Goal: Transaction & Acquisition: Book appointment/travel/reservation

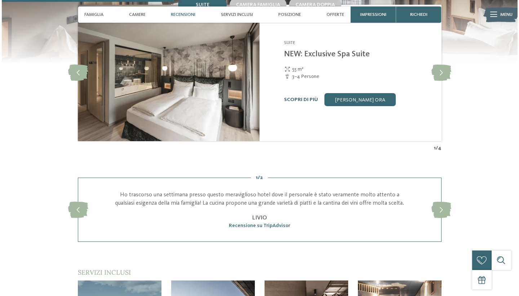
scroll to position [744, 0]
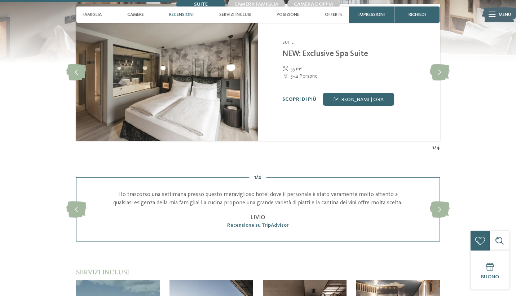
click at [490, 18] on div at bounding box center [492, 14] width 7 height 16
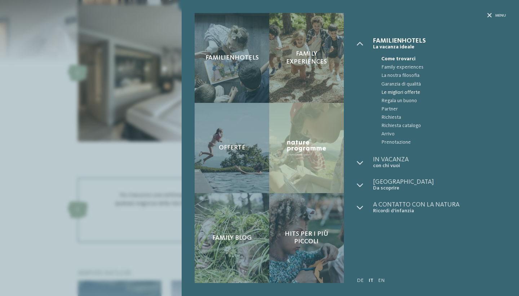
click at [405, 92] on span "Le migliori offerte" at bounding box center [444, 92] width 125 height 8
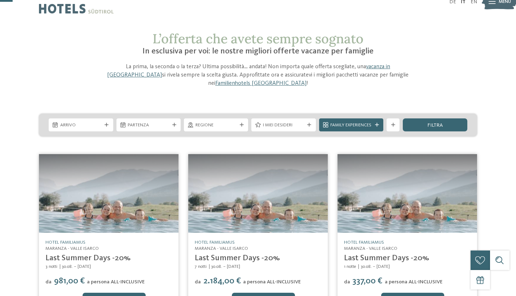
scroll to position [19, 0]
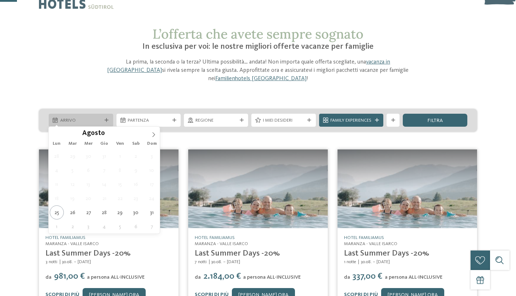
click at [105, 118] on icon at bounding box center [107, 120] width 4 height 4
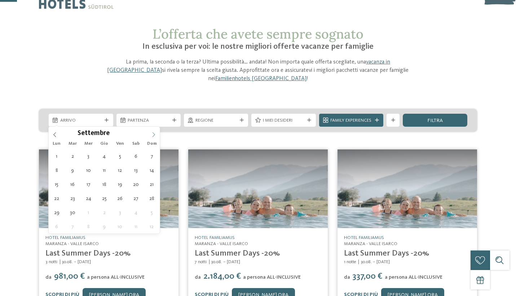
click at [153, 137] on span at bounding box center [153, 133] width 12 height 12
type div "07.09.2025"
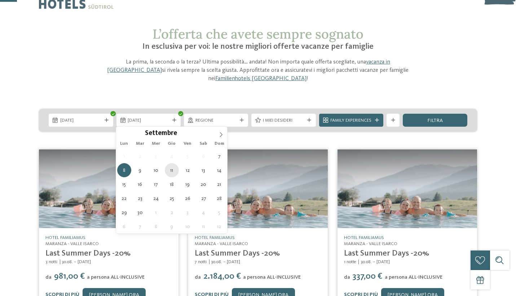
type div "11.09.2025"
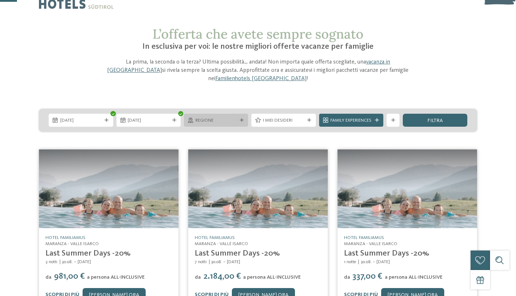
click at [206, 122] on span "Regione" at bounding box center [215, 120] width 41 height 6
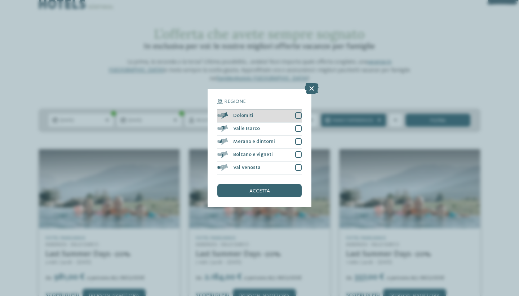
click at [300, 112] on div at bounding box center [298, 115] width 6 height 6
click at [300, 125] on div at bounding box center [298, 128] width 6 height 6
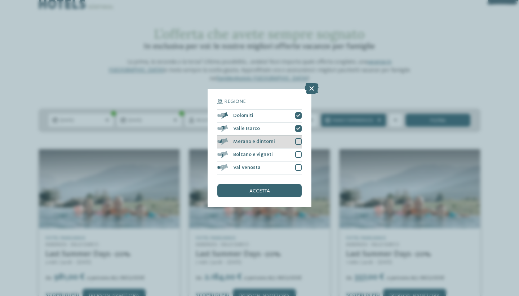
click at [300, 138] on div at bounding box center [298, 141] width 6 height 6
click at [300, 151] on div at bounding box center [298, 154] width 6 height 6
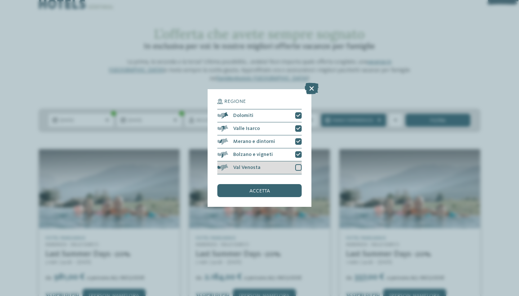
click at [301, 164] on div at bounding box center [298, 167] width 6 height 6
click at [281, 184] on div "accetta" at bounding box center [259, 190] width 84 height 13
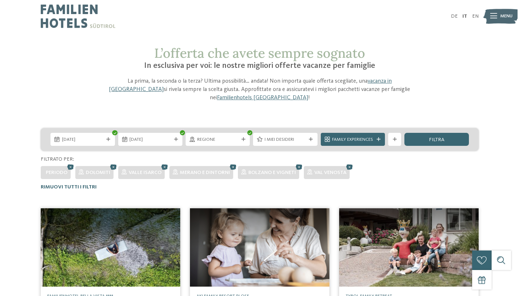
scroll to position [0, 0]
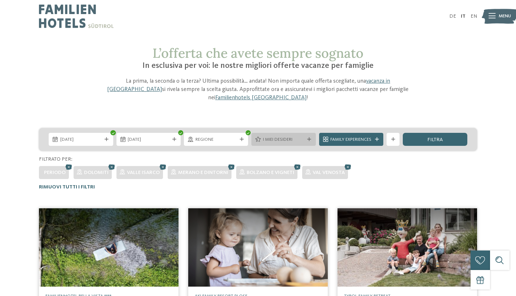
click at [302, 138] on span "I miei desideri" at bounding box center [283, 139] width 41 height 6
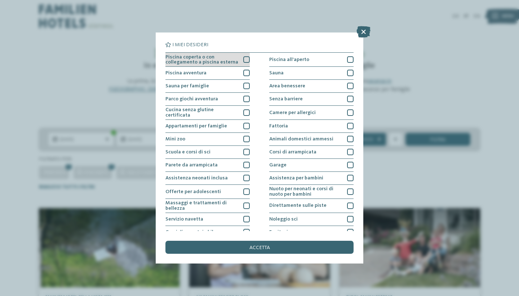
click at [245, 61] on div at bounding box center [246, 59] width 6 height 6
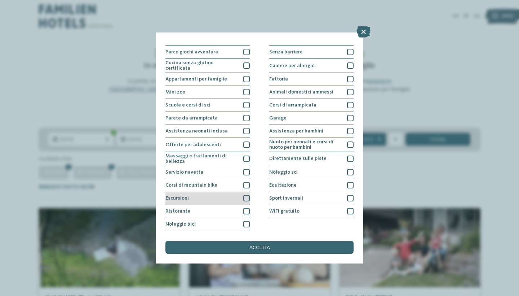
scroll to position [110, 0]
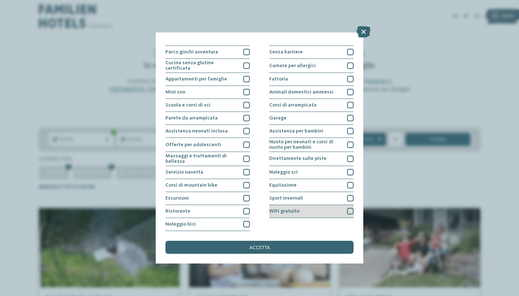
click at [349, 208] on div at bounding box center [350, 211] width 6 height 6
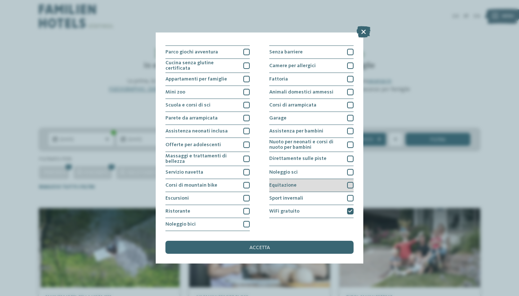
scroll to position [63, 0]
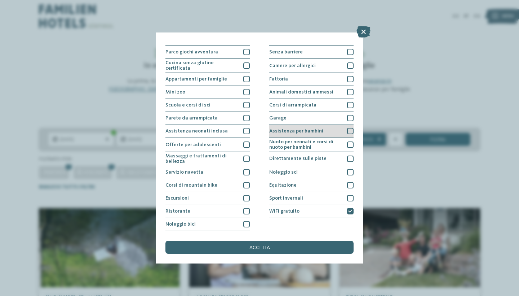
click at [348, 128] on div at bounding box center [350, 131] width 6 height 6
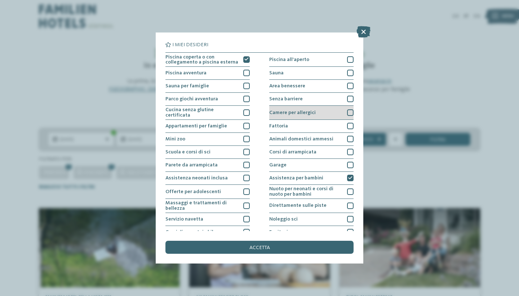
scroll to position [0, 0]
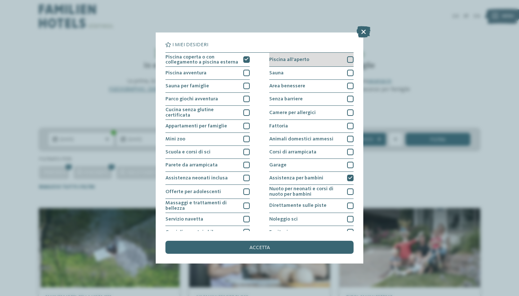
click at [350, 58] on div at bounding box center [350, 59] width 6 height 6
click at [403, 70] on div "I miei desideri Piscina coperta o con collegamento a piscina esterna Piscina al…" at bounding box center [259, 148] width 519 height 296
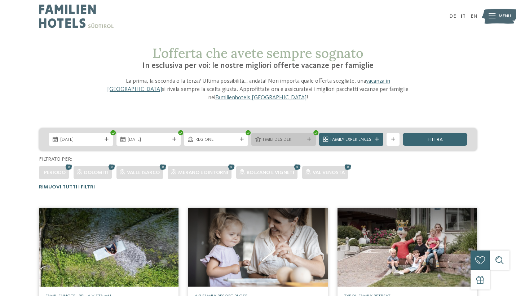
click at [303, 139] on span "I miei desideri" at bounding box center [283, 139] width 41 height 6
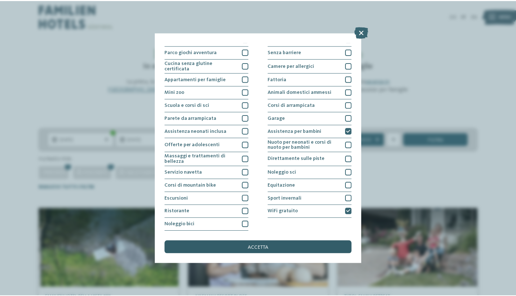
scroll to position [110, 0]
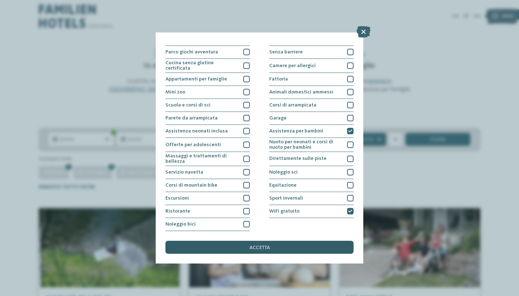
click at [286, 241] on div "accetta" at bounding box center [260, 247] width 188 height 13
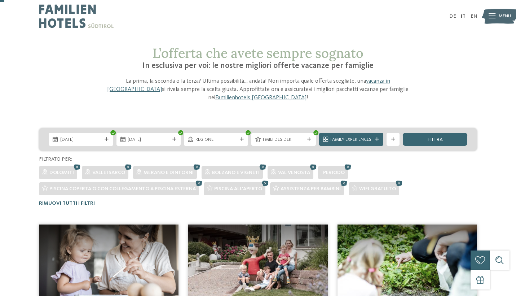
scroll to position [0, 0]
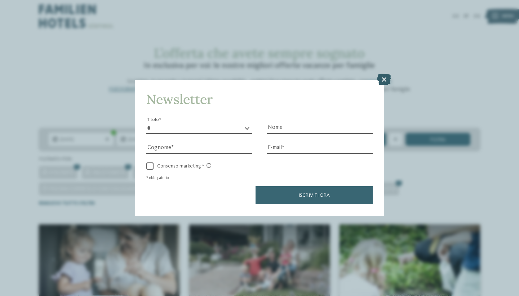
click at [383, 74] on icon at bounding box center [384, 80] width 14 height 12
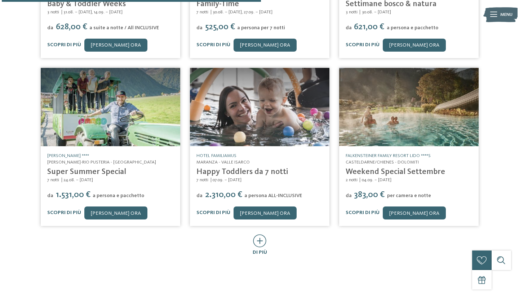
scroll to position [320, 0]
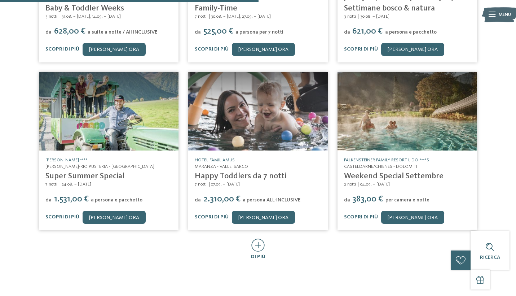
click at [411, 131] on img at bounding box center [408, 111] width 140 height 79
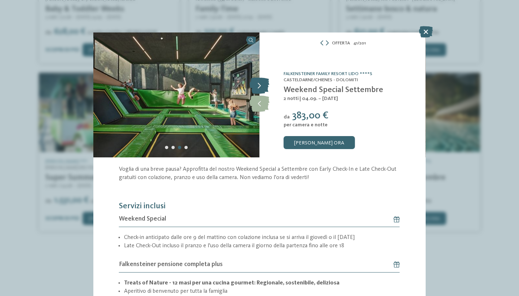
click at [260, 89] on icon at bounding box center [260, 86] width 20 height 16
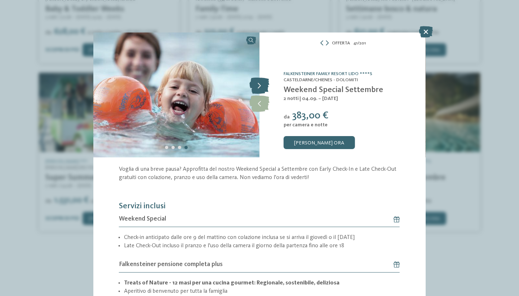
click at [260, 89] on icon at bounding box center [260, 86] width 20 height 16
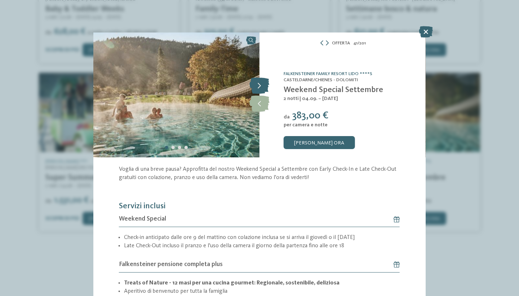
click at [260, 89] on icon at bounding box center [260, 86] width 20 height 16
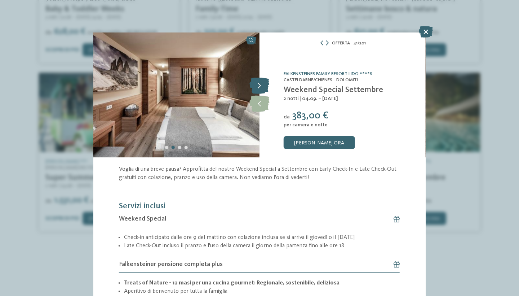
click at [260, 89] on icon at bounding box center [260, 86] width 20 height 16
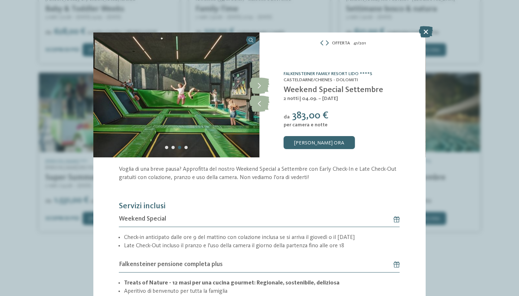
click at [291, 73] on link "Falkensteiner Family Resort Lido ****S" at bounding box center [328, 73] width 89 height 5
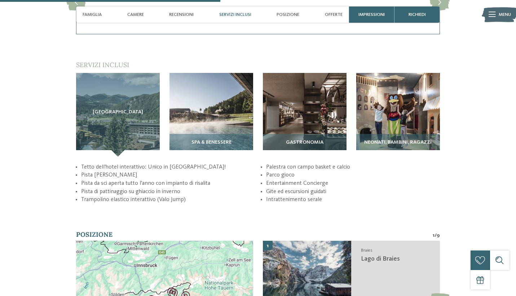
scroll to position [951, 0]
click at [230, 152] on div "SPA & Benessere" at bounding box center [211, 145] width 84 height 23
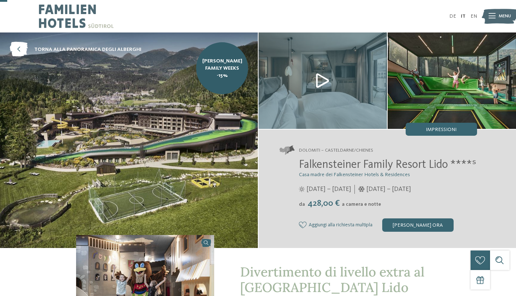
scroll to position [0, 0]
drag, startPoint x: 300, startPoint y: 164, endPoint x: 420, endPoint y: 168, distance: 120.1
click at [420, 168] on span "Falkensteiner Family Resort Lido ****ˢ" at bounding box center [387, 165] width 177 height 12
click at [428, 172] on h2 "Falkensteiner Family Resort Lido ****ˢ" at bounding box center [388, 165] width 178 height 14
click at [325, 78] on img at bounding box center [323, 80] width 128 height 96
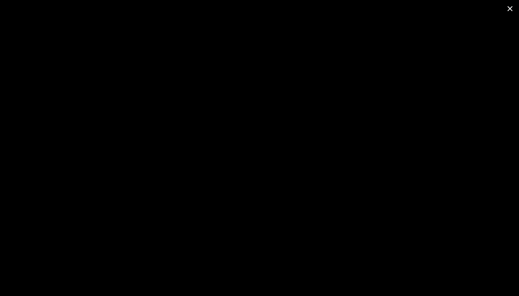
click at [512, 8] on span at bounding box center [510, 8] width 18 height 17
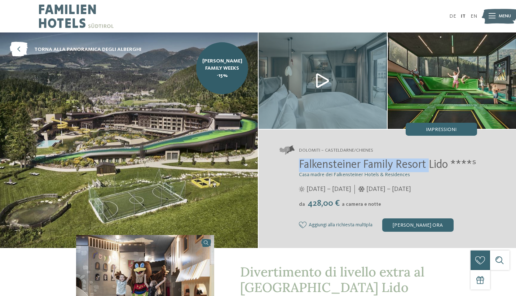
drag, startPoint x: 299, startPoint y: 165, endPoint x: 432, endPoint y: 160, distance: 132.4
click at [432, 160] on span "Falkensteiner Family Resort Lido ****ˢ" at bounding box center [387, 165] width 177 height 12
click at [505, 16] on span "Menu" at bounding box center [505, 16] width 12 height 6
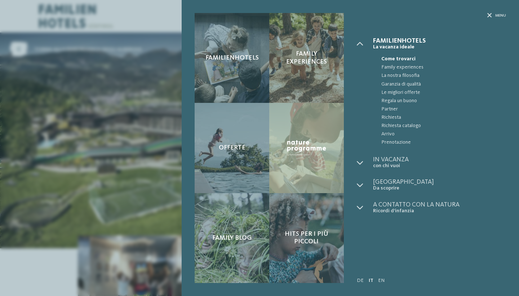
click at [165, 216] on div "Familienhotels Family experiences Offerte" at bounding box center [259, 148] width 519 height 296
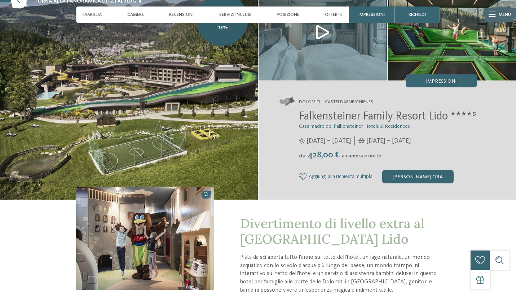
scroll to position [48, 0]
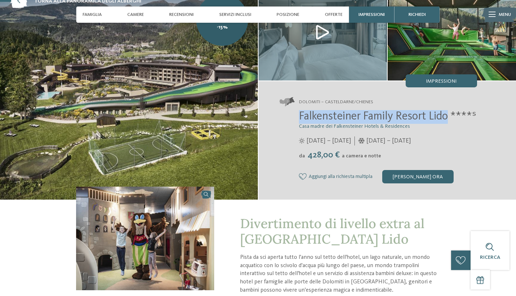
drag, startPoint x: 299, startPoint y: 115, endPoint x: 454, endPoint y: 123, distance: 154.6
click at [454, 123] on h2 "Falkensteiner Family Resort Lido ****ˢ" at bounding box center [388, 117] width 178 height 14
copy span "Falkensteiner Family Resort Lido"
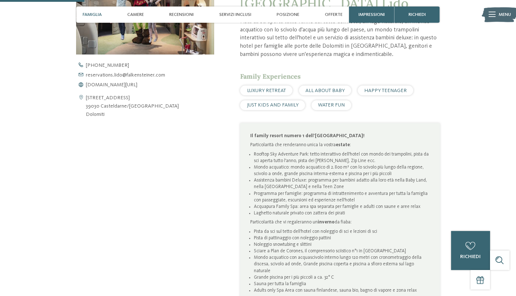
scroll to position [367, 0]
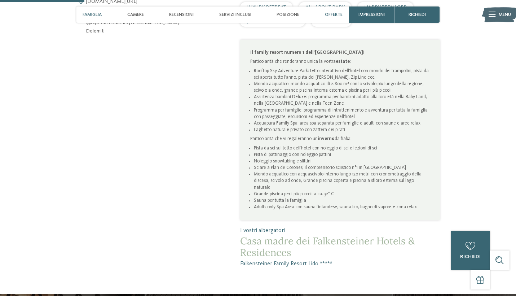
click at [337, 16] on span "Offerte" at bounding box center [334, 14] width 18 height 5
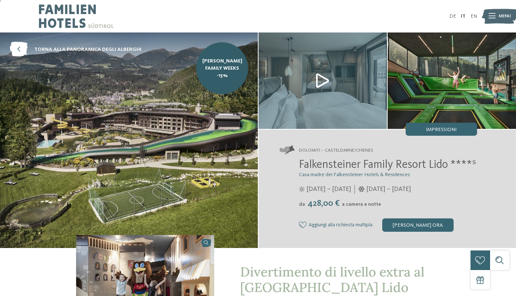
scroll to position [0, 0]
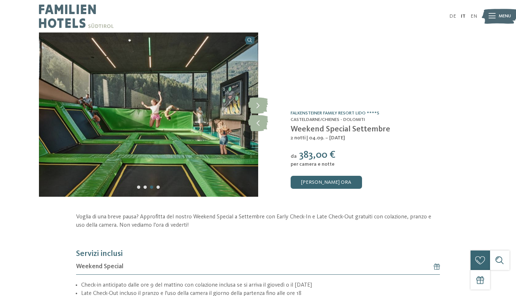
click at [508, 14] on span "Menu" at bounding box center [505, 16] width 12 height 6
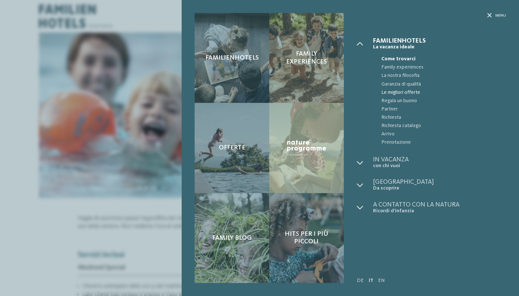
click at [399, 93] on span "Le migliori offerte" at bounding box center [444, 92] width 125 height 8
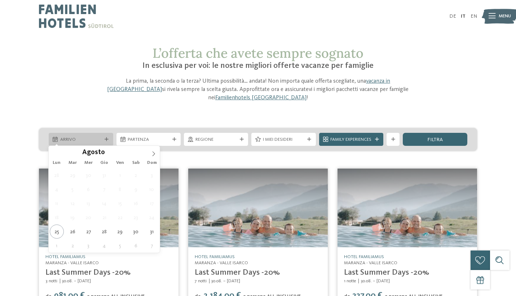
click at [98, 140] on span "Arrivo" at bounding box center [80, 139] width 41 height 6
click at [156, 152] on icon at bounding box center [153, 153] width 5 height 5
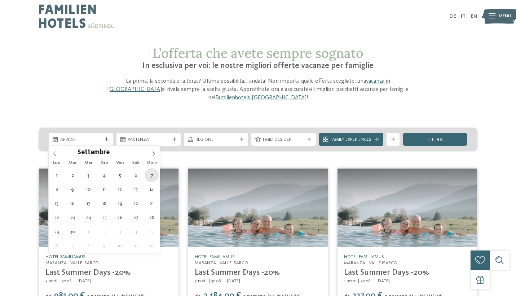
type div "07.09.2025"
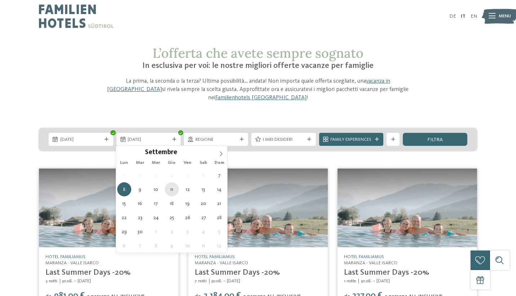
type div "11.09.2025"
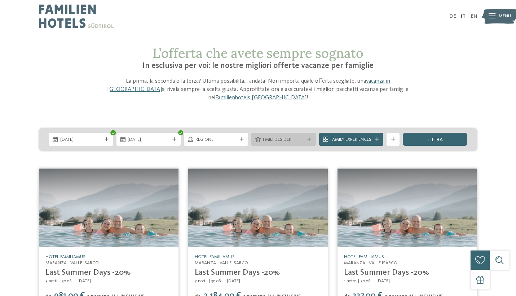
click at [306, 139] on div at bounding box center [309, 139] width 6 height 4
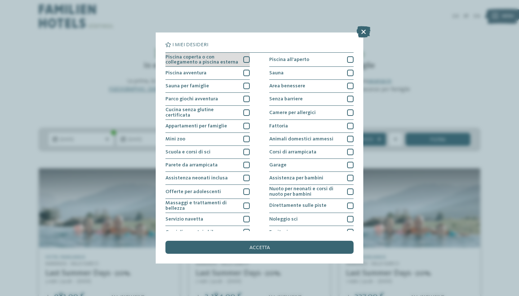
click at [242, 59] on div "Piscina coperta o con collegamento a piscina esterna" at bounding box center [208, 60] width 84 height 14
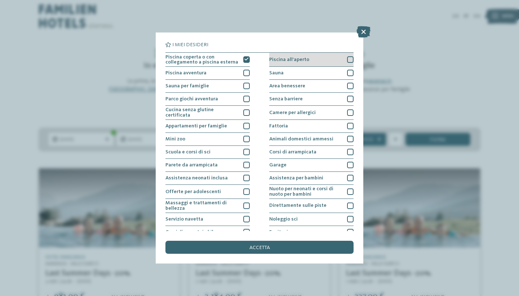
click at [345, 61] on div "Piscina all'aperto" at bounding box center [311, 60] width 84 height 14
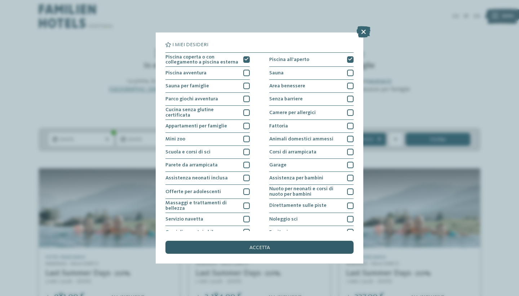
click at [290, 241] on div "accetta" at bounding box center [260, 247] width 188 height 13
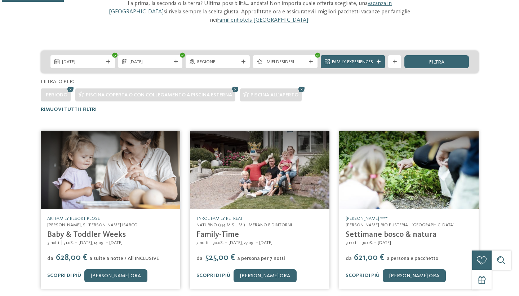
scroll to position [83, 0]
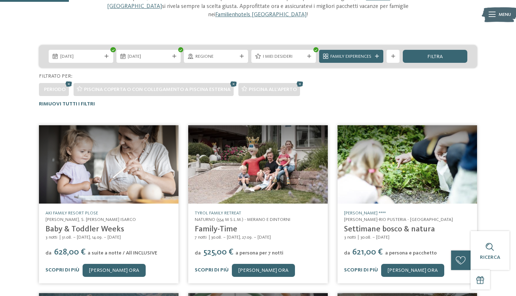
click at [264, 183] on img at bounding box center [258, 164] width 140 height 79
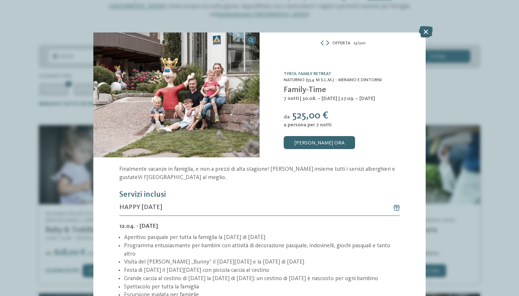
click at [219, 129] on img at bounding box center [176, 94] width 166 height 125
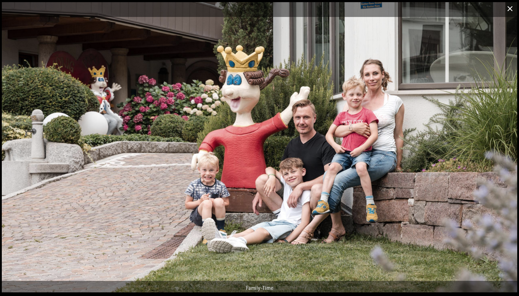
click at [510, 8] on span at bounding box center [510, 8] width 18 height 17
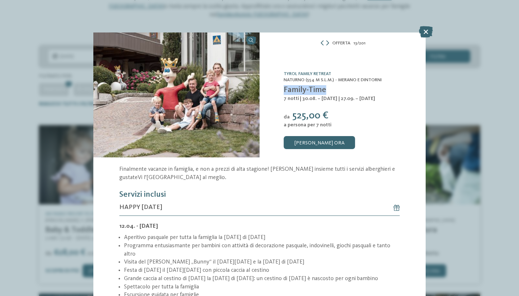
drag, startPoint x: 284, startPoint y: 89, endPoint x: 333, endPoint y: 94, distance: 48.6
click at [333, 94] on h4 "Family-Time" at bounding box center [351, 90] width 134 height 10
copy span "Family-Time"
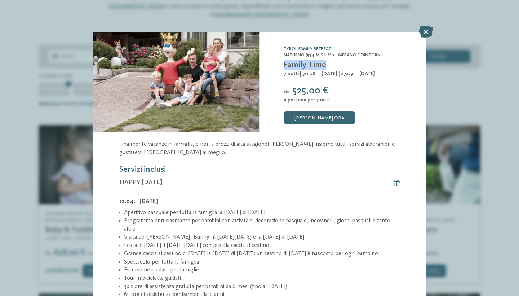
scroll to position [25, 0]
click at [249, 270] on link "[PERSON_NAME] ora" at bounding box center [264, 270] width 63 height 13
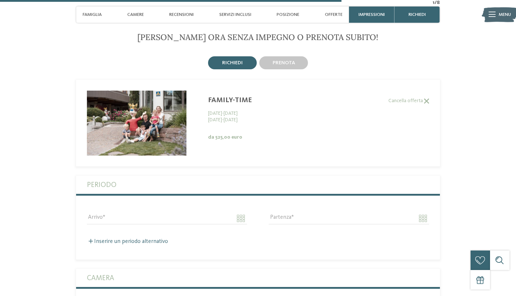
scroll to position [1370, 0]
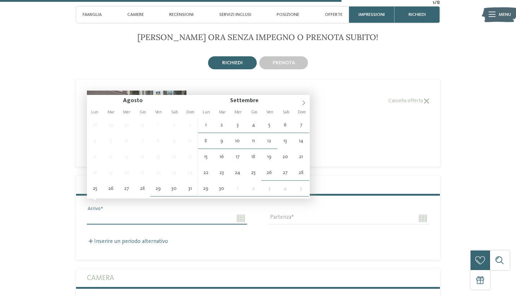
click at [162, 212] on input "Arrivo" at bounding box center [167, 218] width 160 height 12
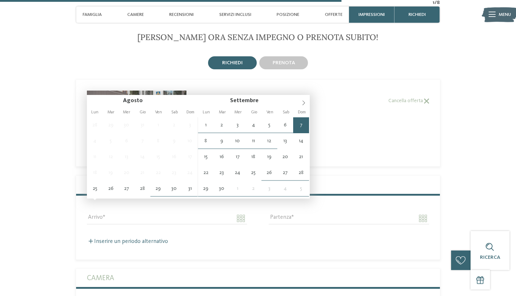
type input "**********"
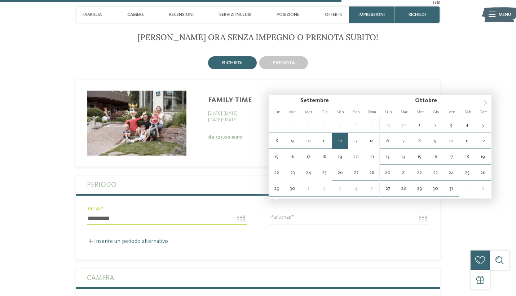
type input "**********"
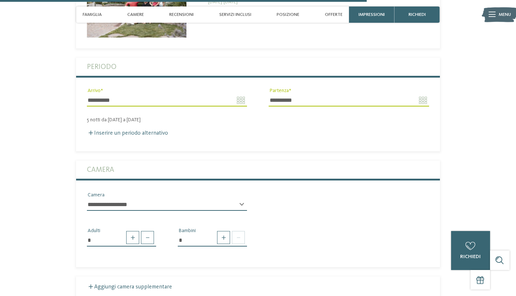
scroll to position [1488, 0]
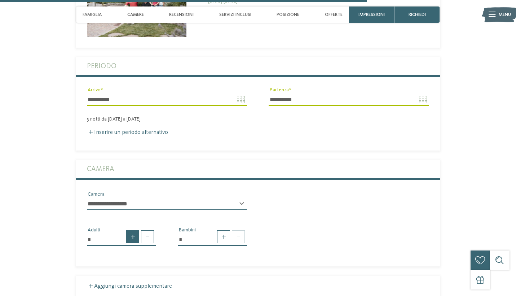
click at [135, 230] on span at bounding box center [132, 236] width 13 height 13
click at [148, 230] on span at bounding box center [147, 236] width 13 height 13
type input "*"
click at [238, 230] on span at bounding box center [238, 236] width 13 height 13
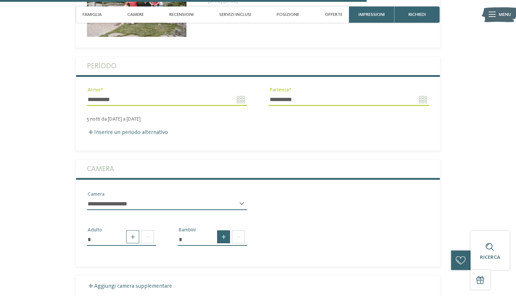
click at [223, 230] on span at bounding box center [223, 236] width 13 height 13
type input "*"
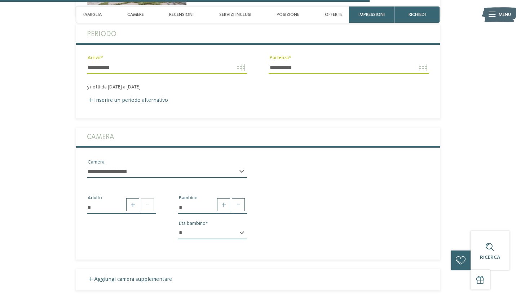
scroll to position [1523, 0]
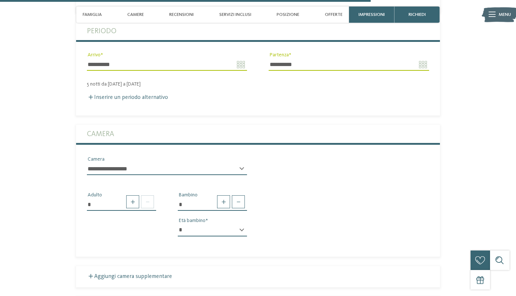
select select "*"
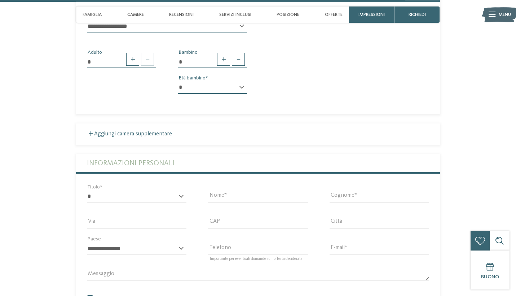
scroll to position [1666, 0]
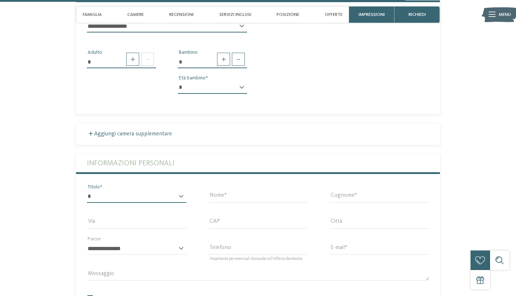
select select "*"
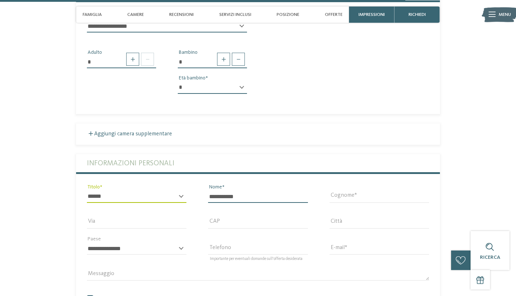
type input "**********"
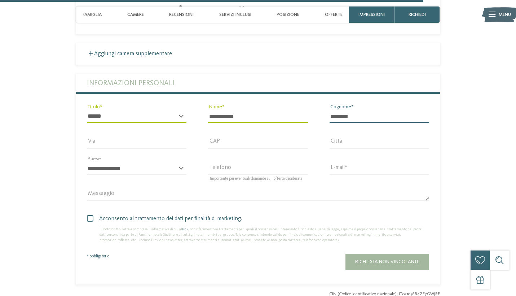
scroll to position [1748, 0]
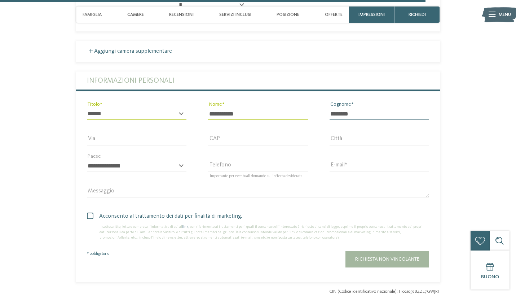
type input "********"
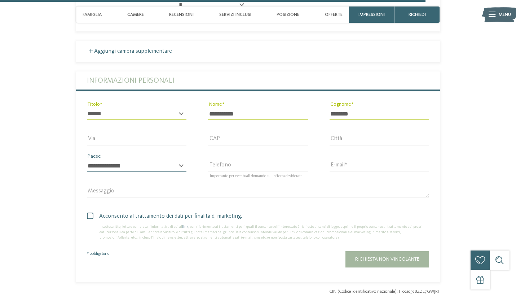
select select "**"
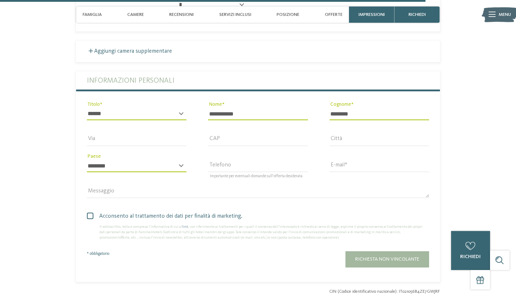
click at [89, 212] on span at bounding box center [90, 215] width 6 height 6
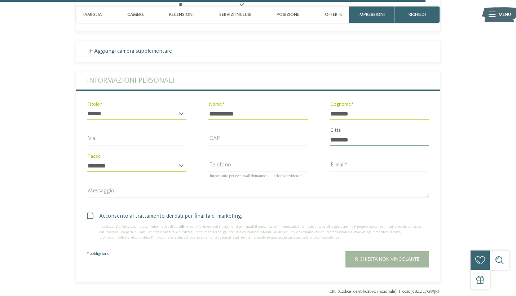
type input "*******"
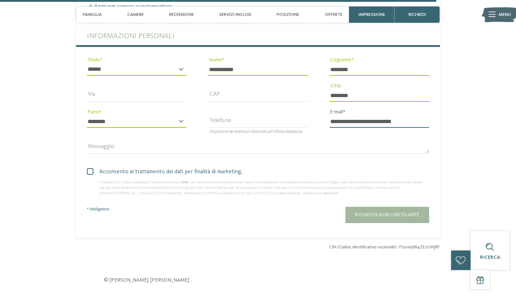
scroll to position [1793, 0]
type input "**********"
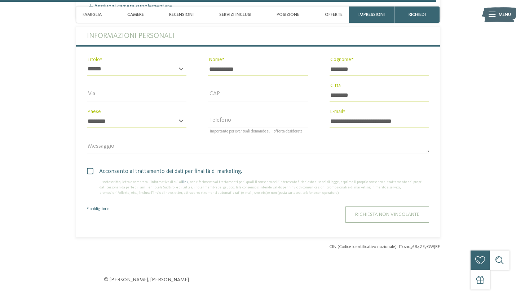
click at [391, 212] on span "Richiesta non vincolante" at bounding box center [387, 214] width 64 height 5
